Goal: Obtain resource: Obtain resource

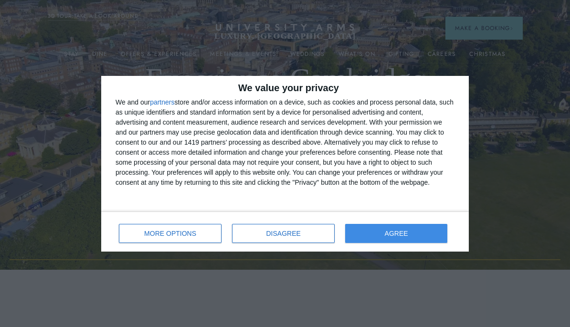
click at [420, 232] on button "AGREE" at bounding box center [396, 233] width 102 height 19
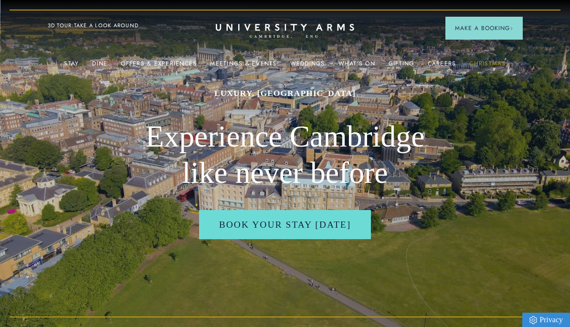
click at [495, 70] on link "Christmas" at bounding box center [487, 66] width 36 height 12
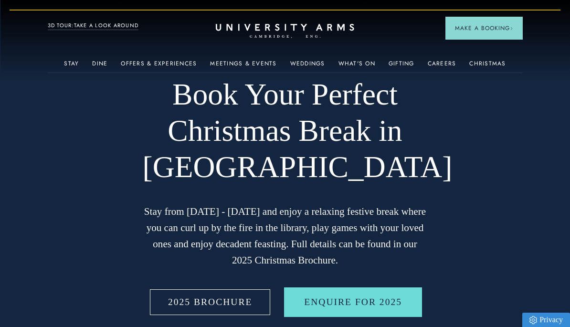
click at [229, 310] on link "2025 BROCHURE" at bounding box center [210, 301] width 124 height 29
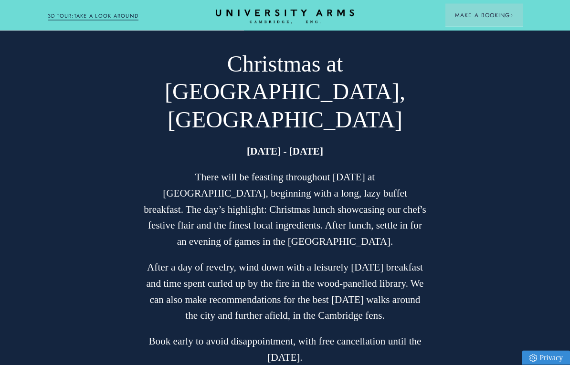
scroll to position [1796, 0]
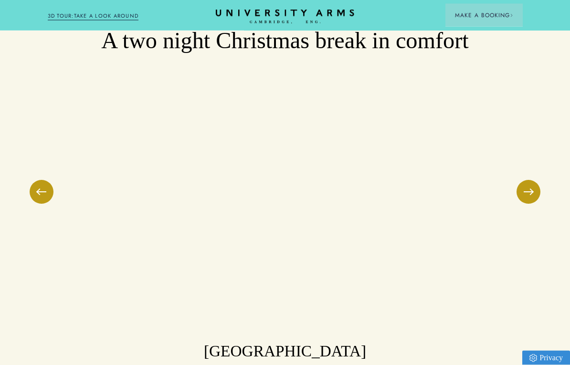
scroll to position [1290, 0]
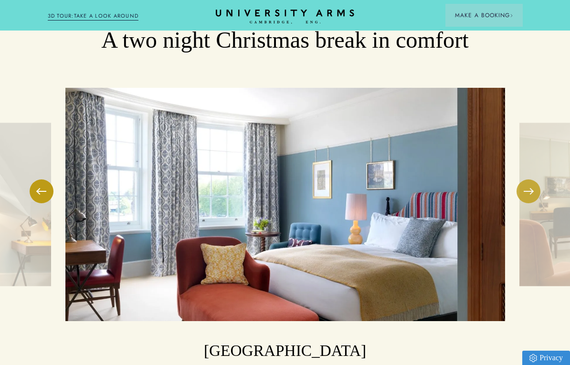
click at [533, 180] on button at bounding box center [529, 192] width 24 height 24
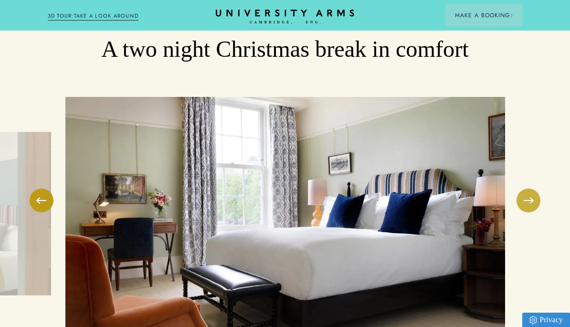
scroll to position [1280, 0]
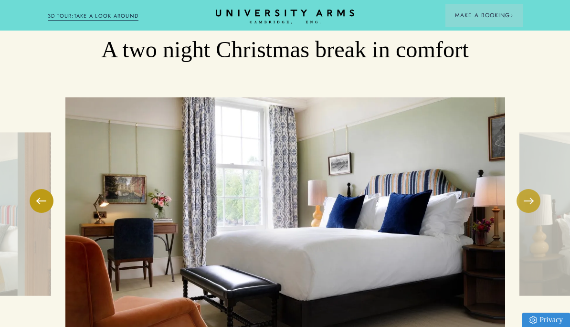
click at [527, 201] on span at bounding box center [529, 201] width 10 height 1
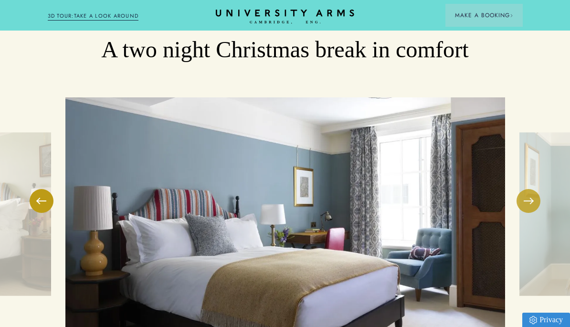
click at [530, 189] on button at bounding box center [529, 201] width 24 height 24
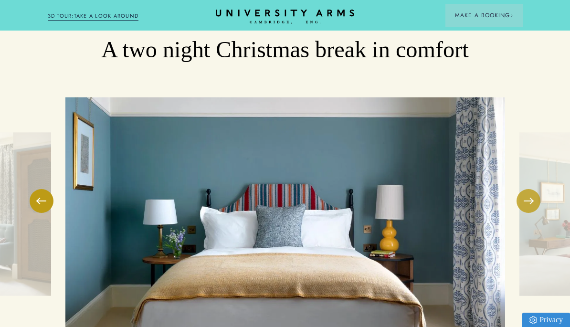
click at [533, 189] on button at bounding box center [529, 201] width 24 height 24
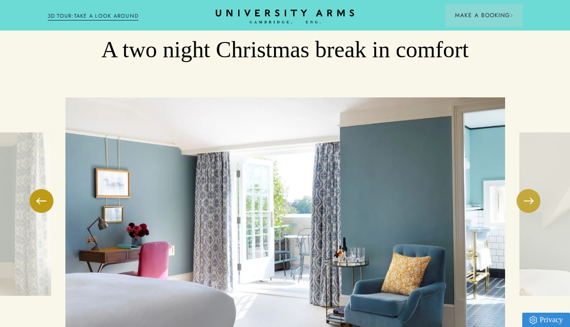
click at [532, 189] on button at bounding box center [529, 201] width 24 height 24
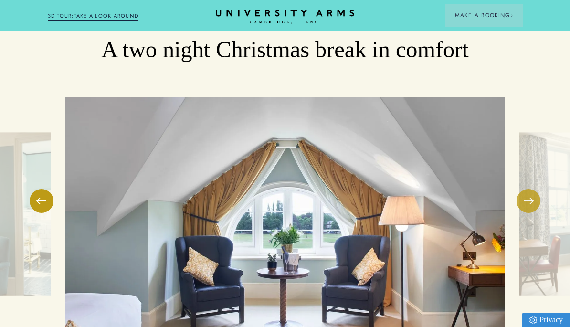
click at [532, 189] on button at bounding box center [529, 201] width 24 height 24
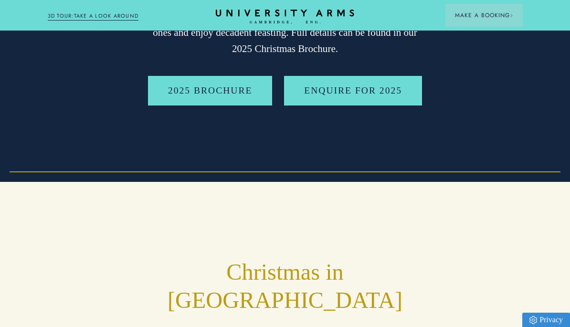
scroll to position [0, 0]
